Goal: Information Seeking & Learning: Learn about a topic

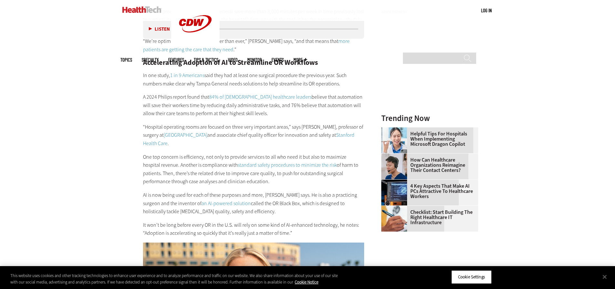
scroll to position [722, 0]
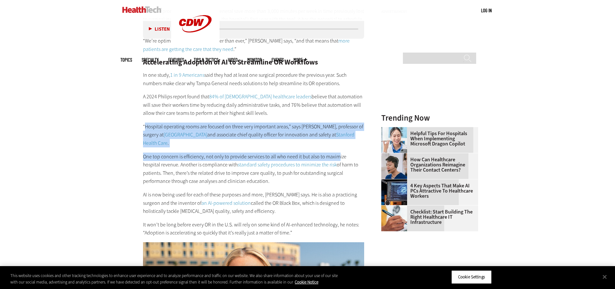
drag, startPoint x: 146, startPoint y: 129, endPoint x: 336, endPoint y: 156, distance: 191.6
click at [336, 156] on div "Now, before scheduling a procedure, administrative staffers know how long it sh…" at bounding box center [254, 81] width 222 height 312
click at [336, 156] on p "One top concern is efficiency, not only to provide services to all who need it …" at bounding box center [254, 169] width 222 height 33
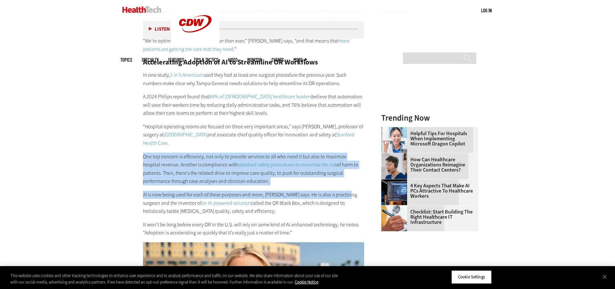
drag, startPoint x: 144, startPoint y: 159, endPoint x: 358, endPoint y: 188, distance: 215.4
click at [358, 188] on div "Now, before scheduling a procedure, administrative staffers know how long it sh…" at bounding box center [254, 81] width 222 height 312
click at [326, 187] on div "Now, before scheduling a procedure, administrative staffers know how long it sh…" at bounding box center [254, 81] width 222 height 312
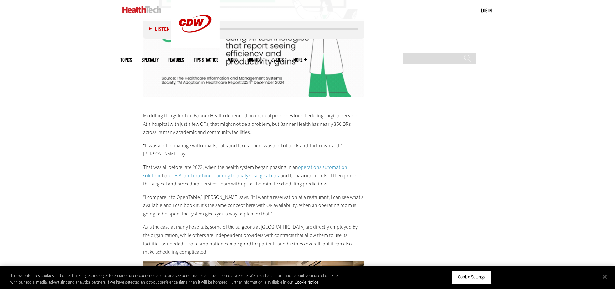
scroll to position [1530, 0]
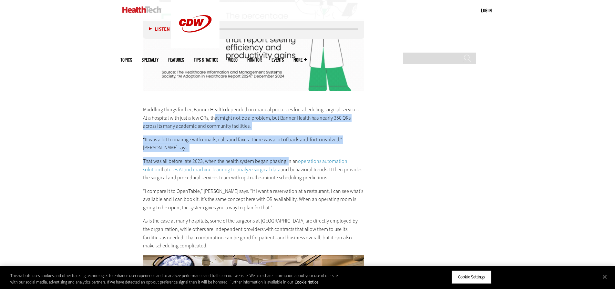
drag, startPoint x: 210, startPoint y: 109, endPoint x: 288, endPoint y: 142, distance: 85.0
click at [288, 142] on div "Muddling things further, Banner Health depended on manual processes for schedul…" at bounding box center [254, 171] width 222 height 158
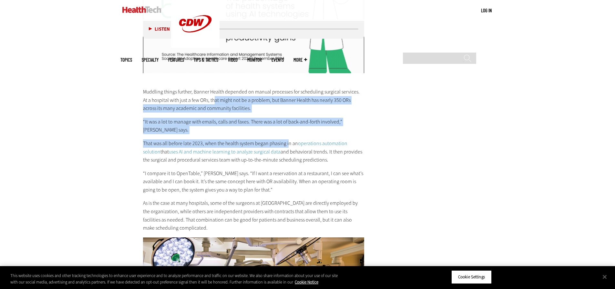
scroll to position [1562, 0]
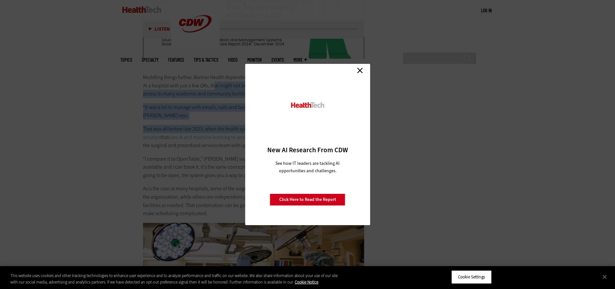
click at [360, 71] on link "Close" at bounding box center [360, 71] width 10 height 10
